Goal: Information Seeking & Learning: Learn about a topic

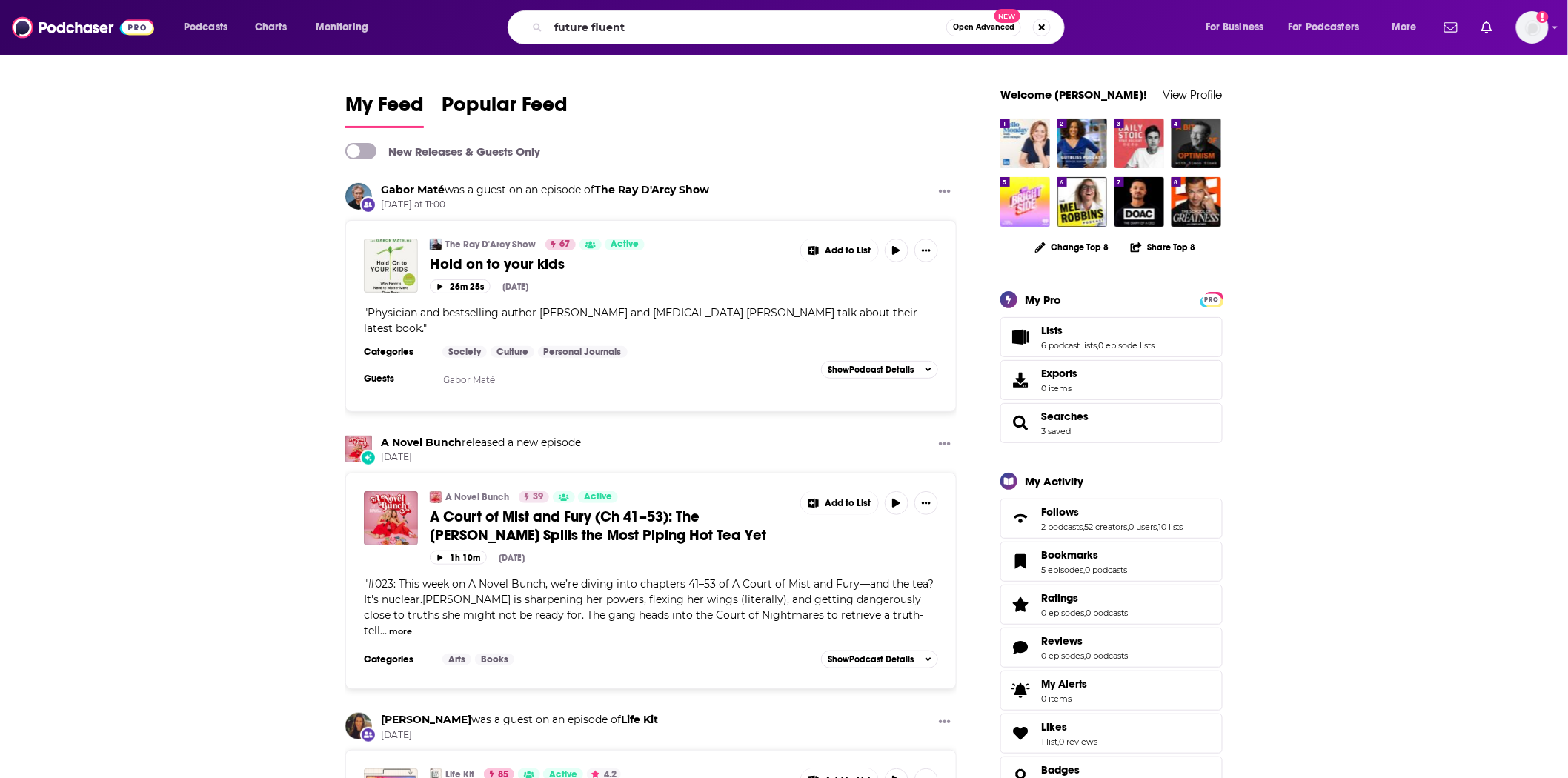
type input "future fluent"
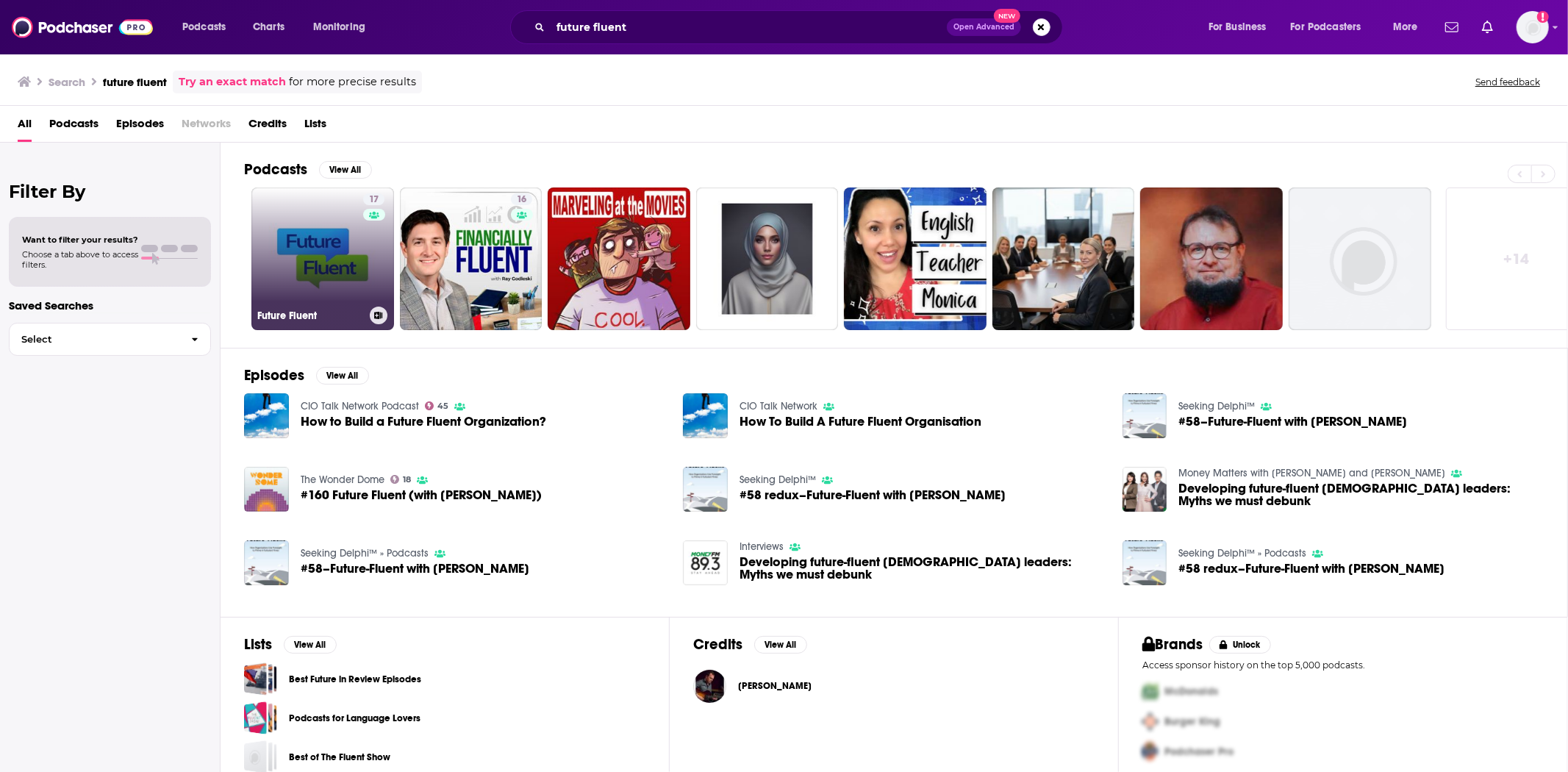
click at [339, 263] on link "17 Future Fluent" at bounding box center [323, 259] width 143 height 143
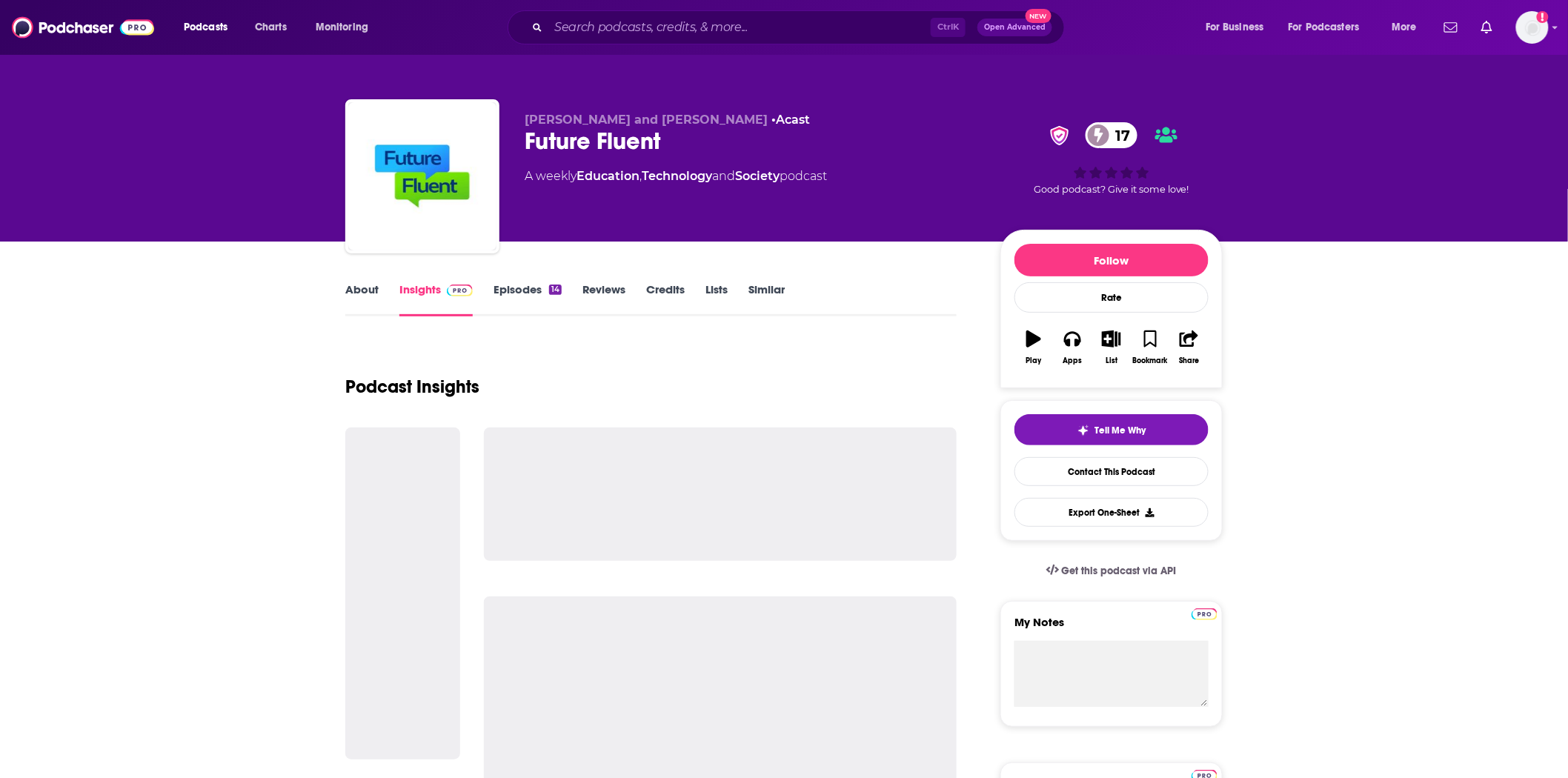
click at [367, 302] on link "About" at bounding box center [362, 299] width 34 height 34
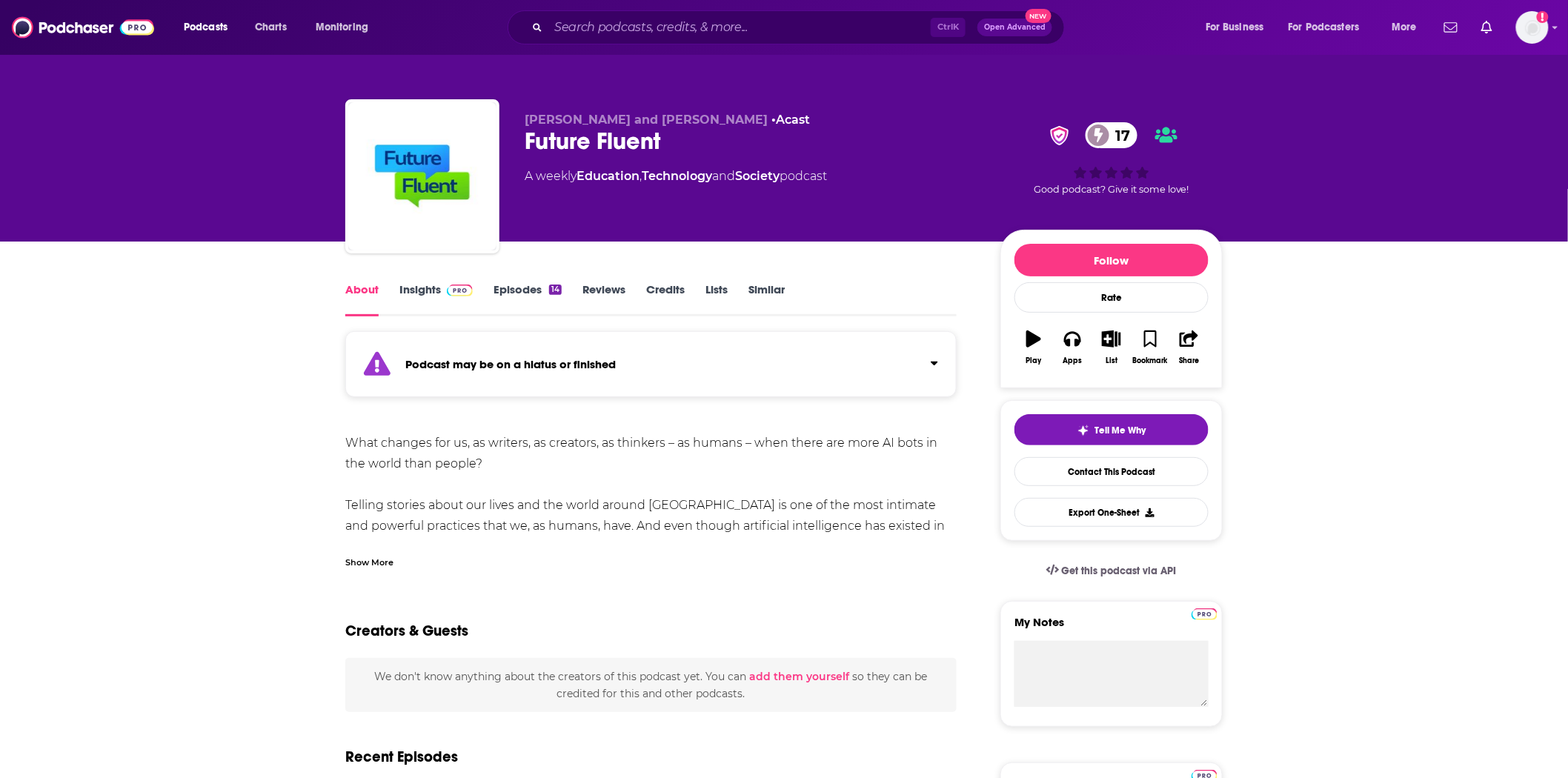
click at [520, 291] on link "Episodes 14" at bounding box center [527, 299] width 68 height 34
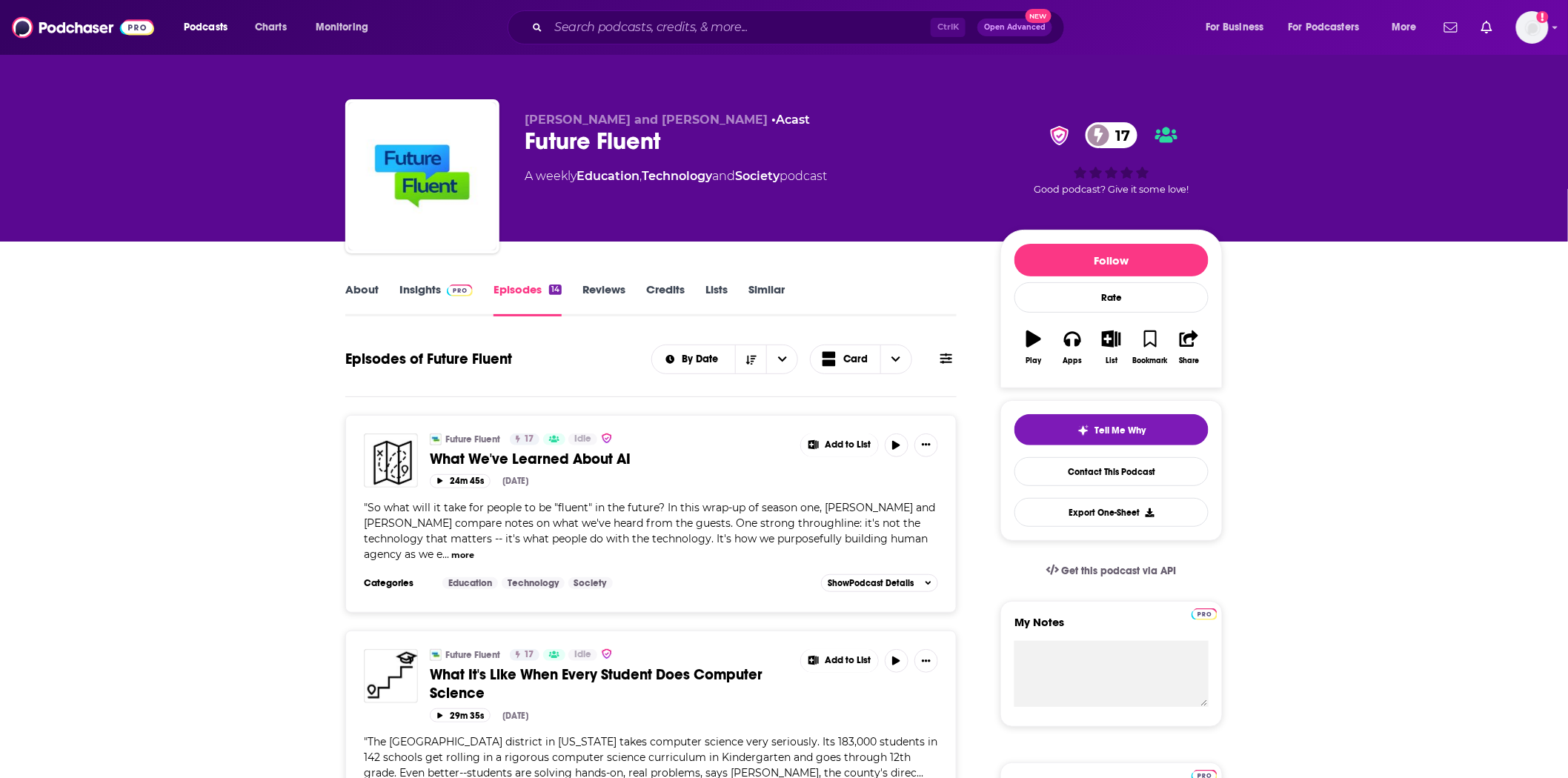
click at [353, 298] on link "About" at bounding box center [362, 299] width 34 height 34
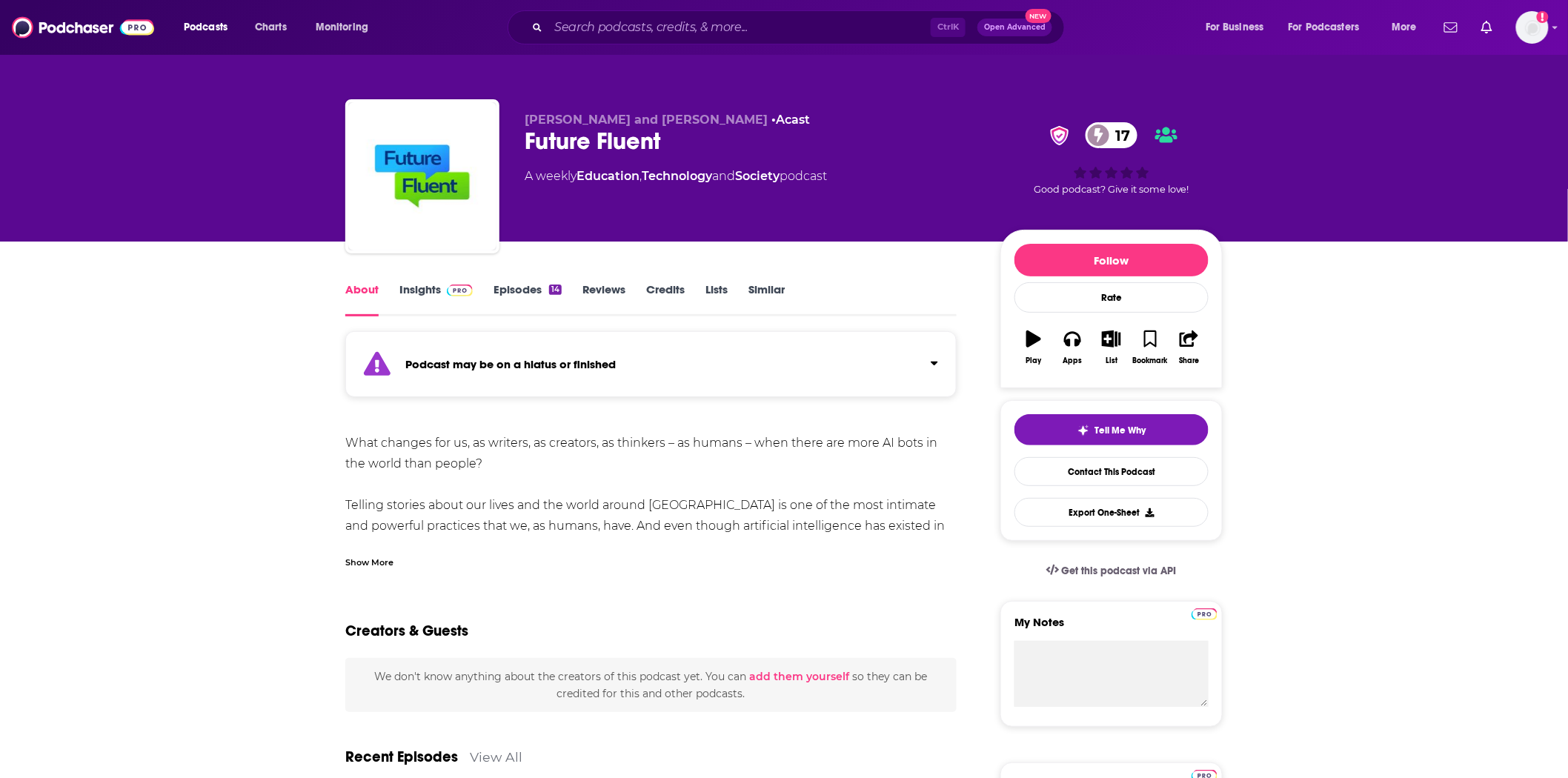
click at [390, 567] on div "Show More" at bounding box center [369, 561] width 49 height 14
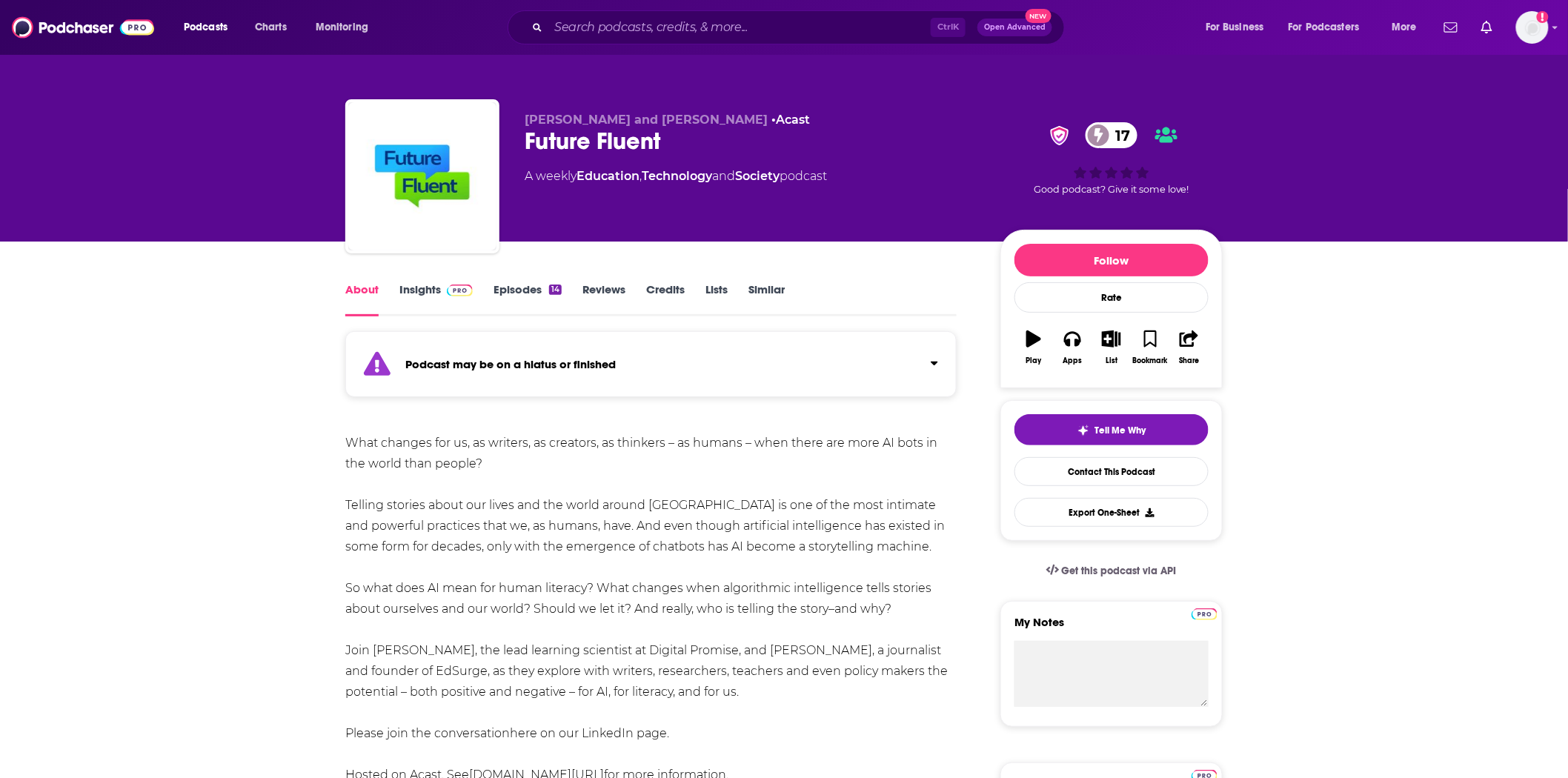
click at [450, 286] on img at bounding box center [459, 291] width 26 height 12
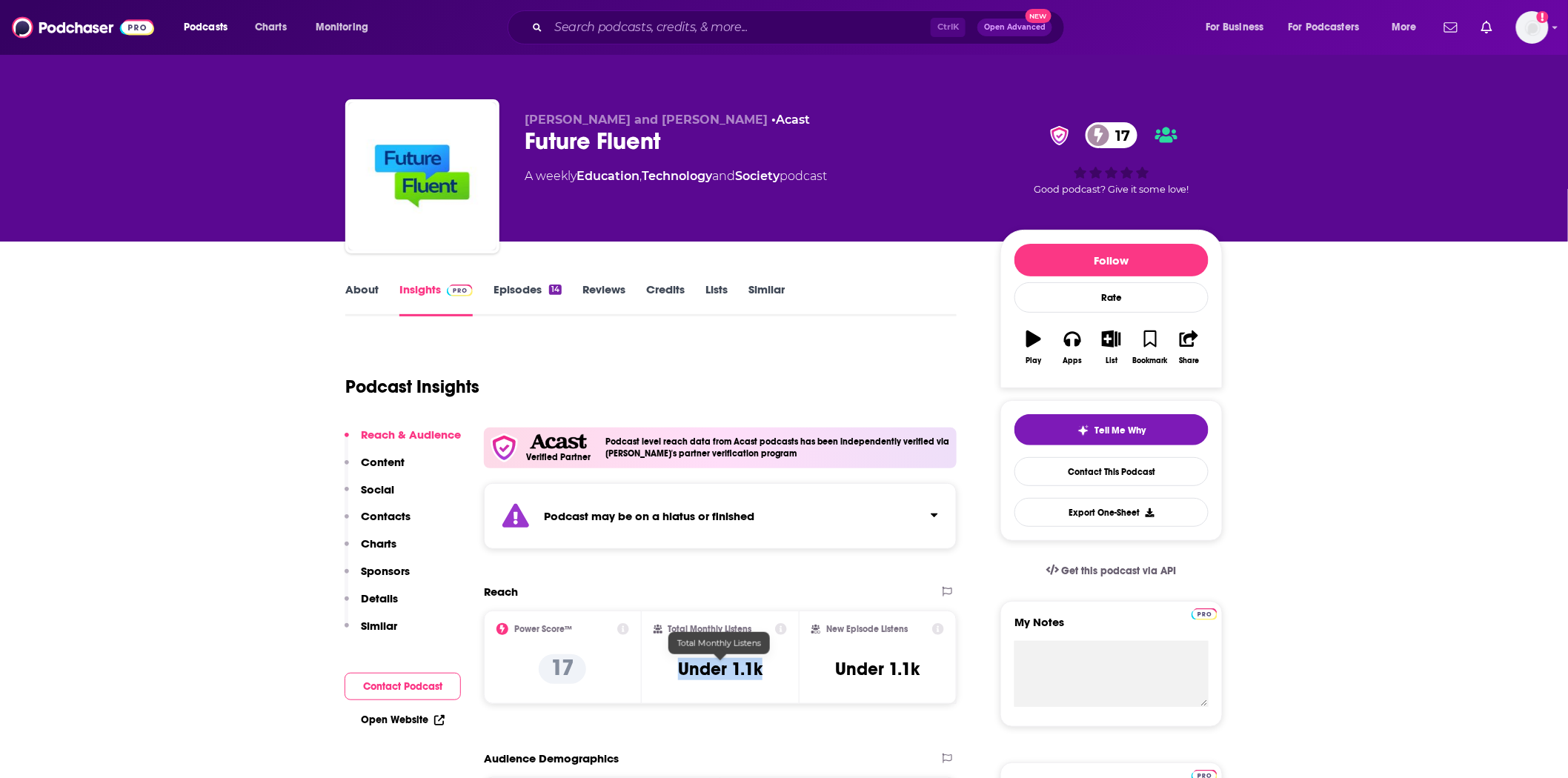
drag, startPoint x: 722, startPoint y: 665, endPoint x: 654, endPoint y: 661, distance: 68.1
click at [655, 661] on div "Total Monthly Listens Under 1.1k" at bounding box center [720, 657] width 134 height 68
copy h3 "Under 1.1k"
click at [604, 42] on div "Ctrl K Open Advanced New" at bounding box center [786, 27] width 557 height 34
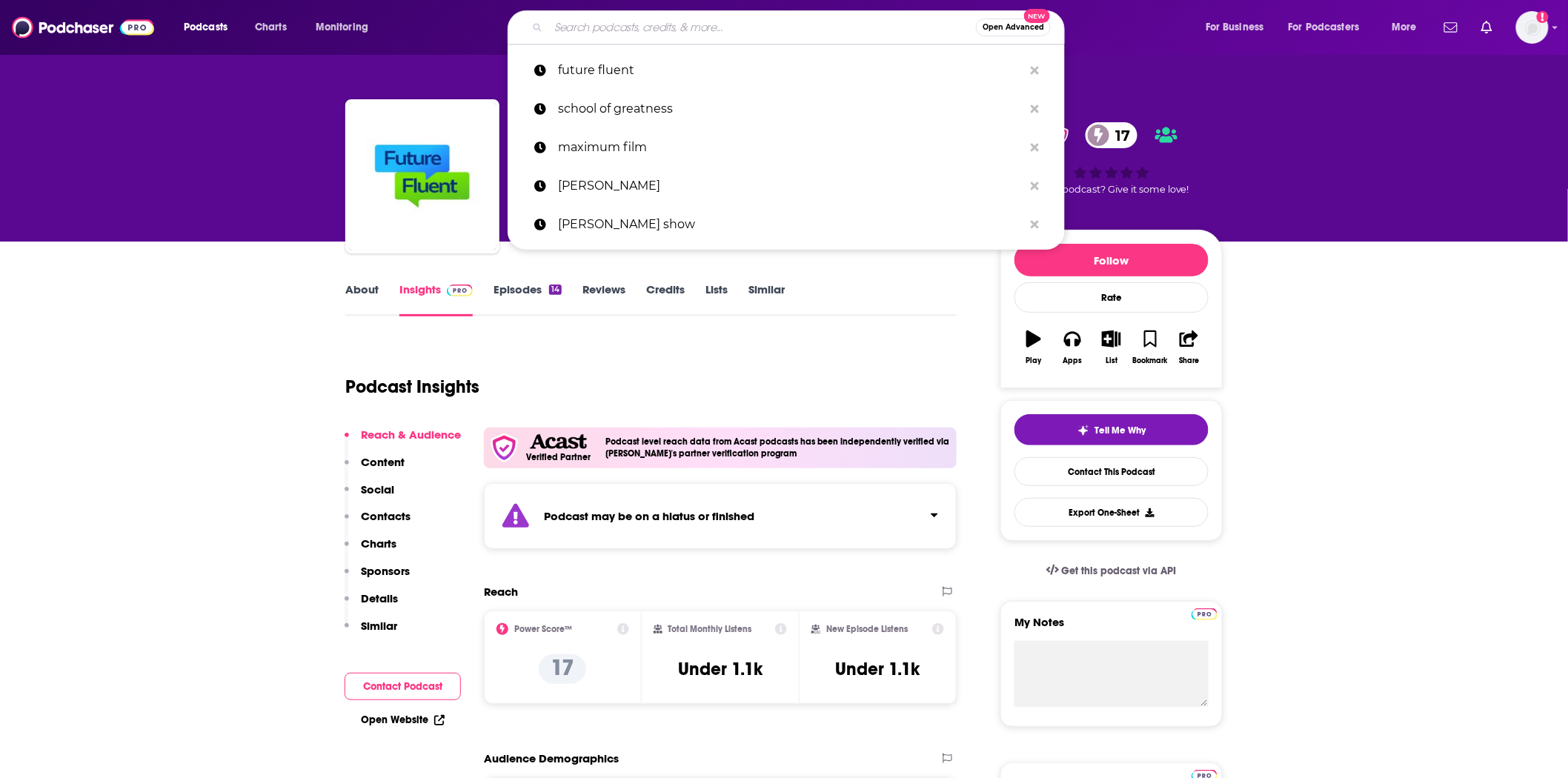
click at [604, 35] on input "Search podcasts, credits, & more..." at bounding box center [762, 28] width 427 height 23
paste input "ChatROG"
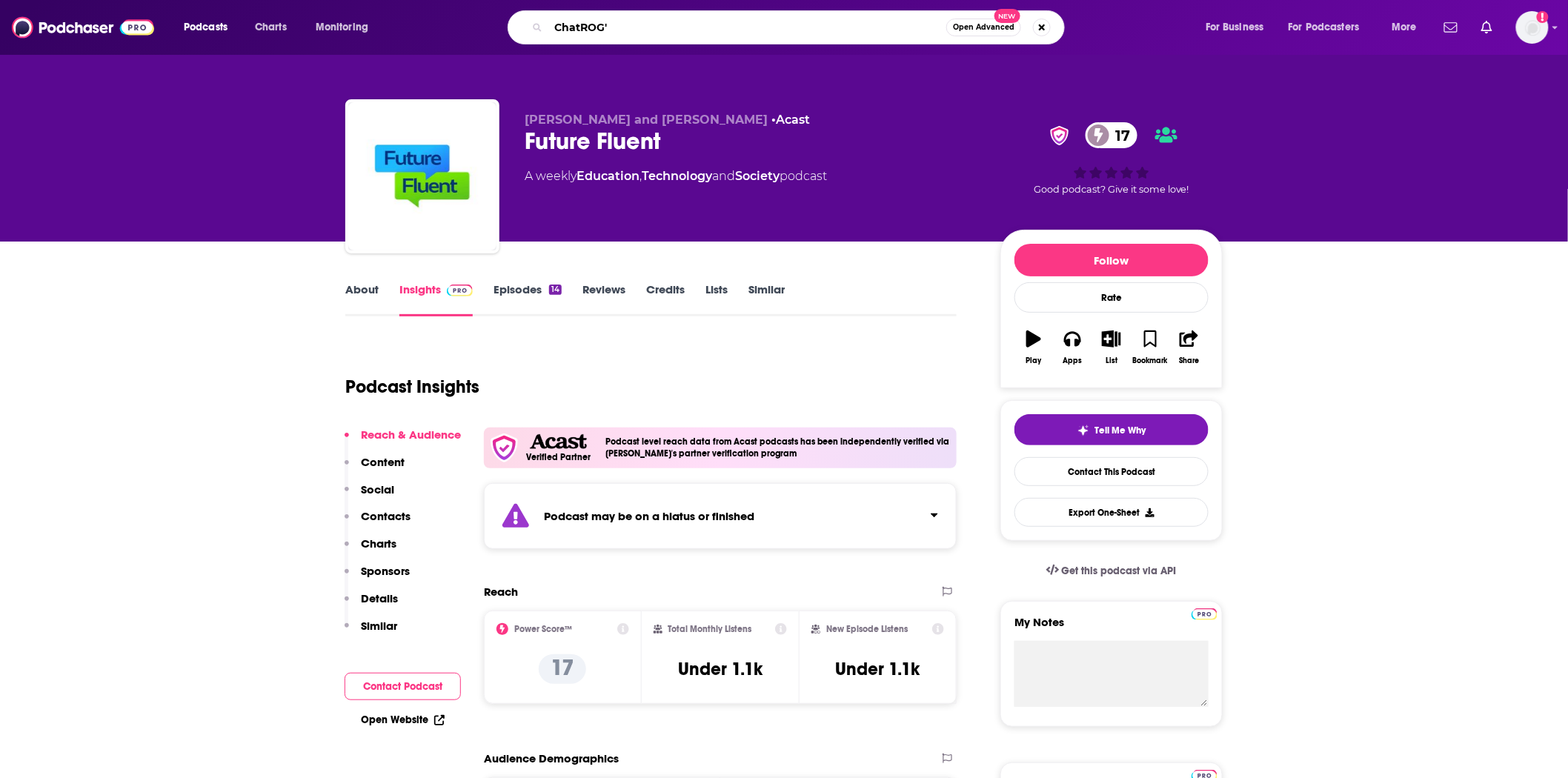
type input "ChatROG"
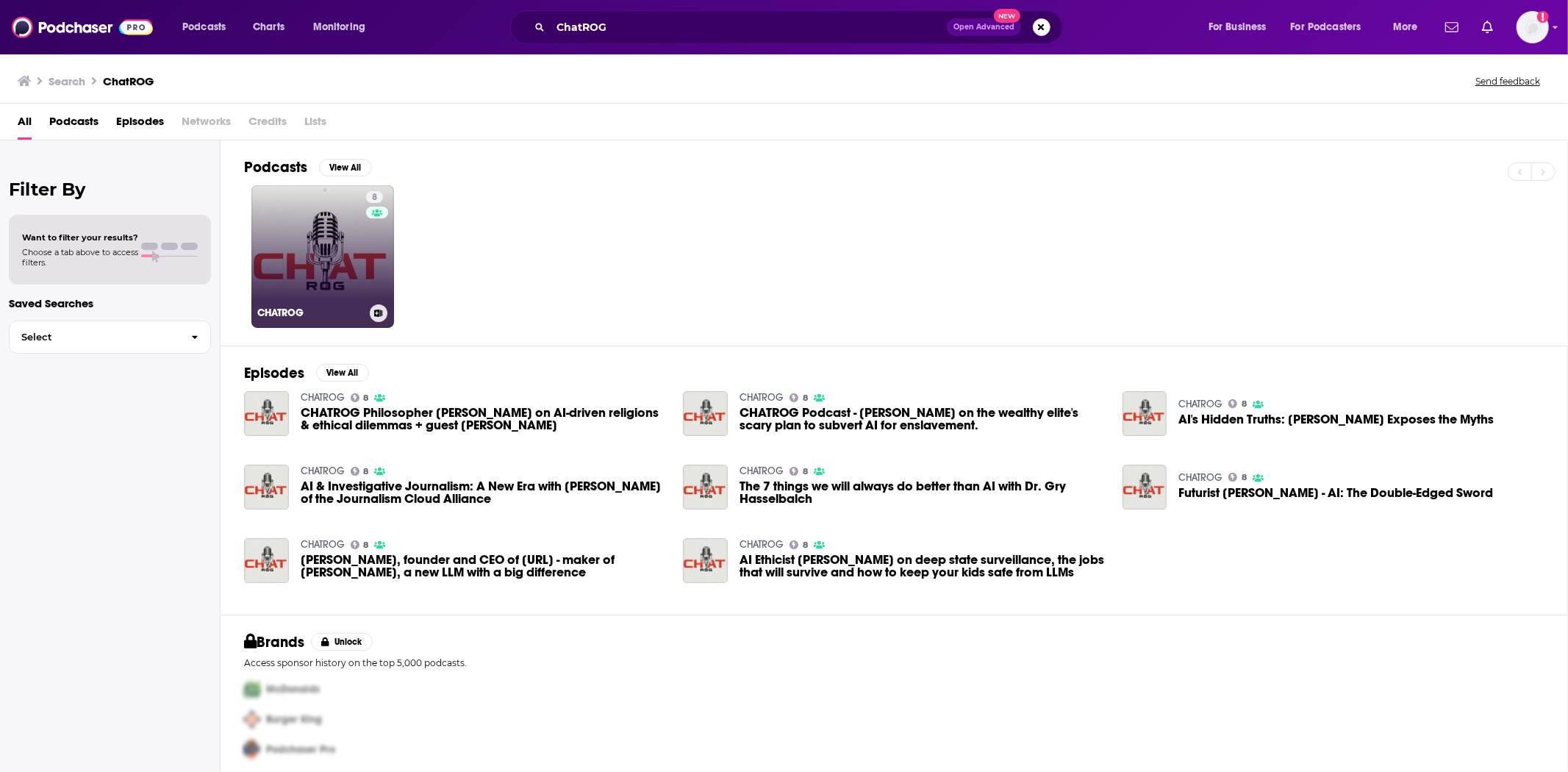
click at [331, 233] on link "8 CHATROG" at bounding box center [323, 257] width 143 height 143
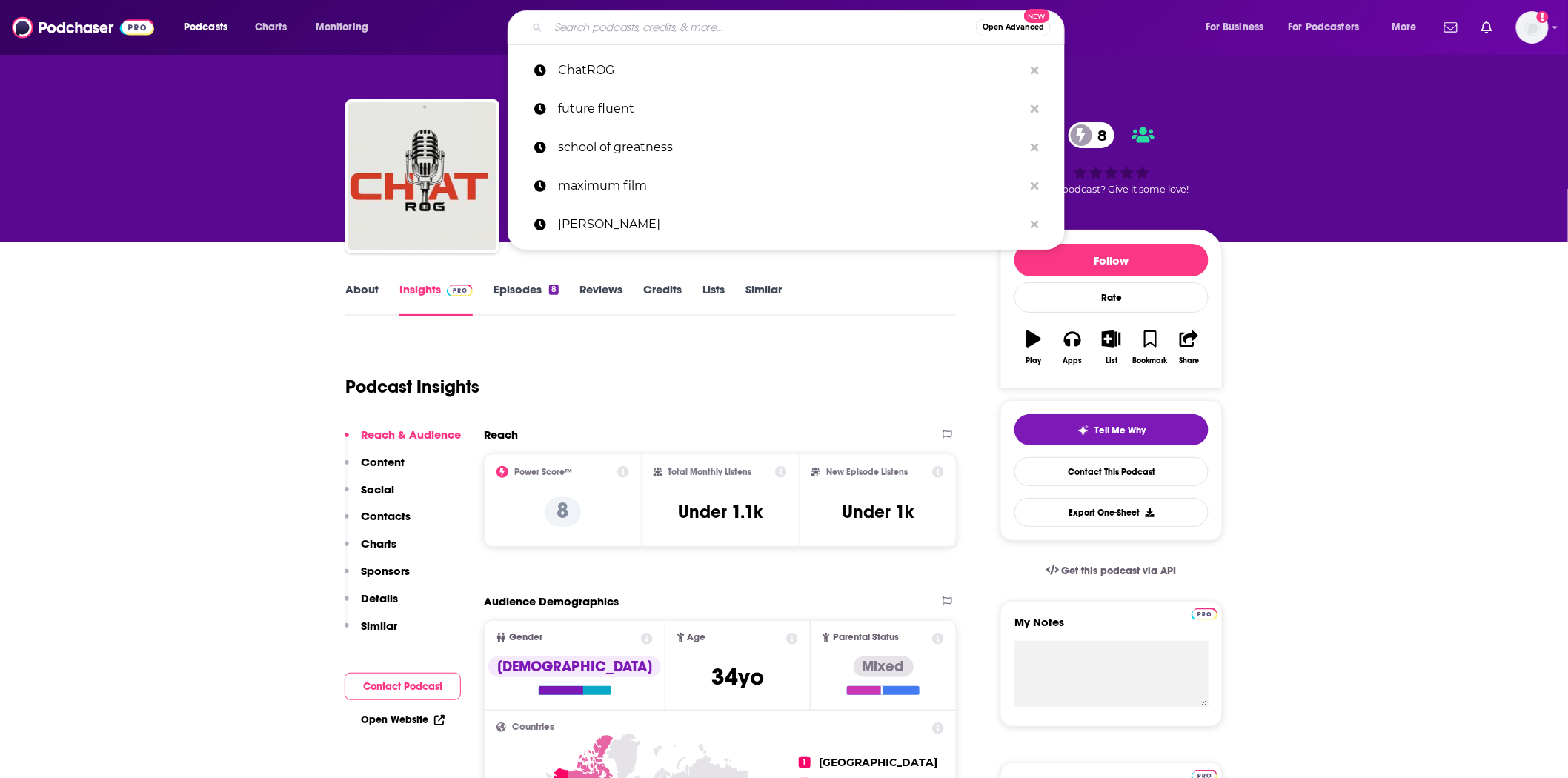
click at [649, 30] on input "Search podcasts, credits, & more..." at bounding box center [762, 28] width 427 height 23
paste input "Super Data Science"
type input "Super Data Science"
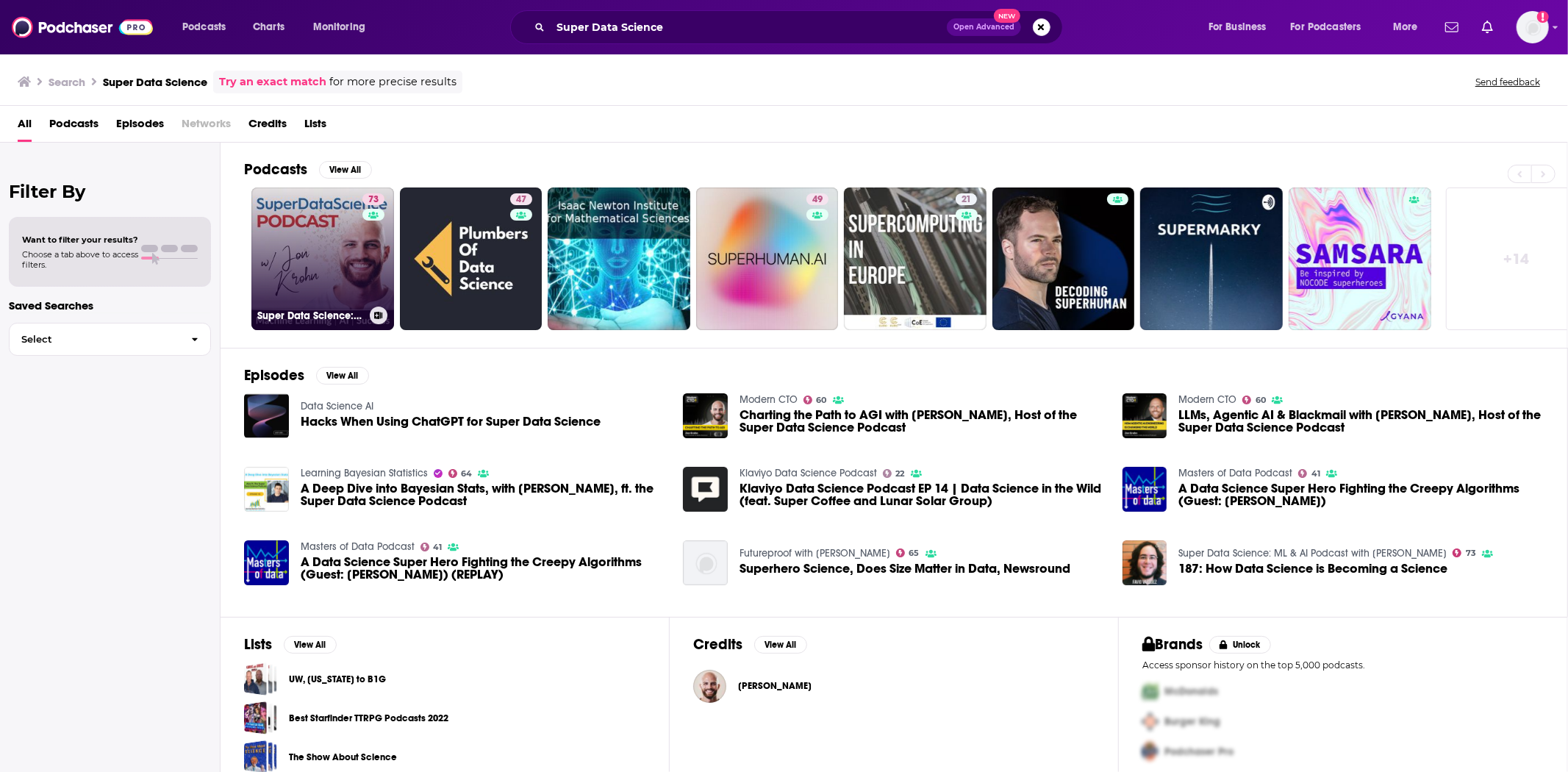
click at [338, 230] on link "73 Super Data Science: ML & AI Podcast with [PERSON_NAME]" at bounding box center [323, 259] width 143 height 143
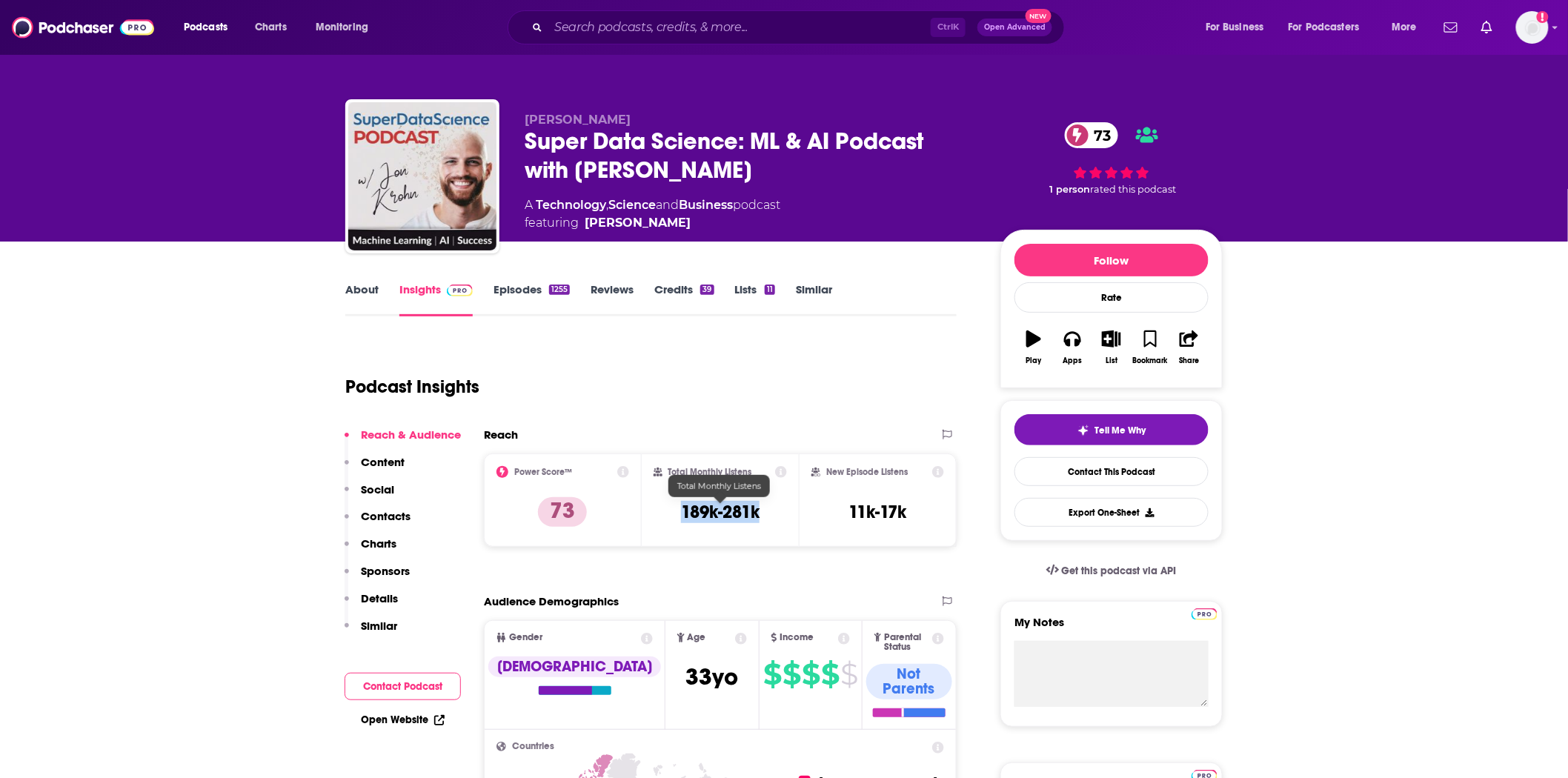
drag, startPoint x: 768, startPoint y: 514, endPoint x: 652, endPoint y: 535, distance: 117.9
click at [679, 517] on div "Total Monthly Listens 189k-281k" at bounding box center [720, 499] width 134 height 68
copy h3 "189k-281k"
drag, startPoint x: 530, startPoint y: 131, endPoint x: 737, endPoint y: 139, distance: 207.2
click at [737, 139] on div "Super Data Science: ML & AI Podcast with [PERSON_NAME] 73" at bounding box center [750, 155] width 452 height 58
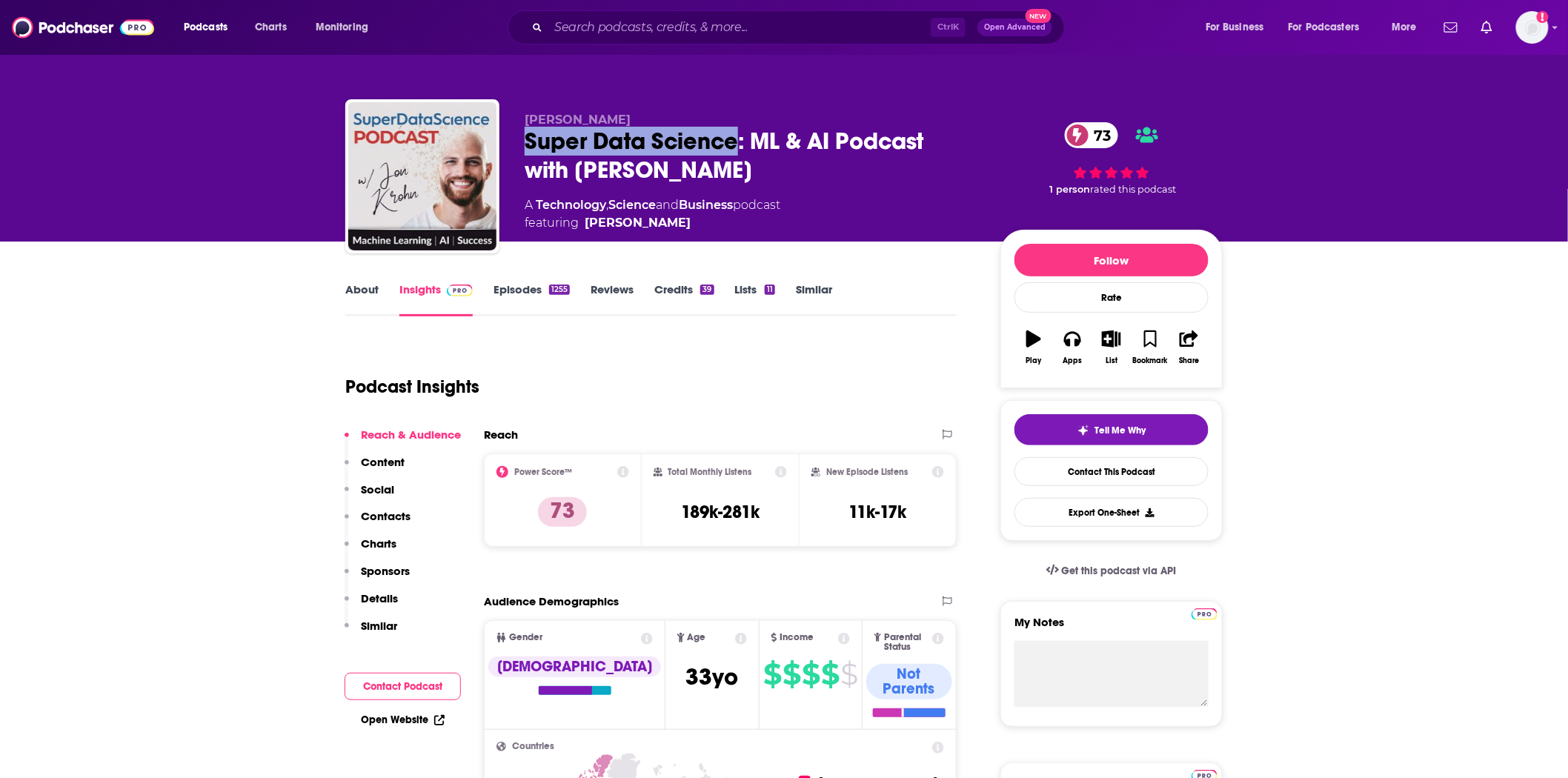
copy h2 "Super Data Science"
drag, startPoint x: 766, startPoint y: 513, endPoint x: 683, endPoint y: 514, distance: 83.0
click at [683, 514] on div "Total Monthly Listens 189k-281k" at bounding box center [720, 499] width 134 height 68
copy h3 "189k-281k"
